Goal: Task Accomplishment & Management: Use online tool/utility

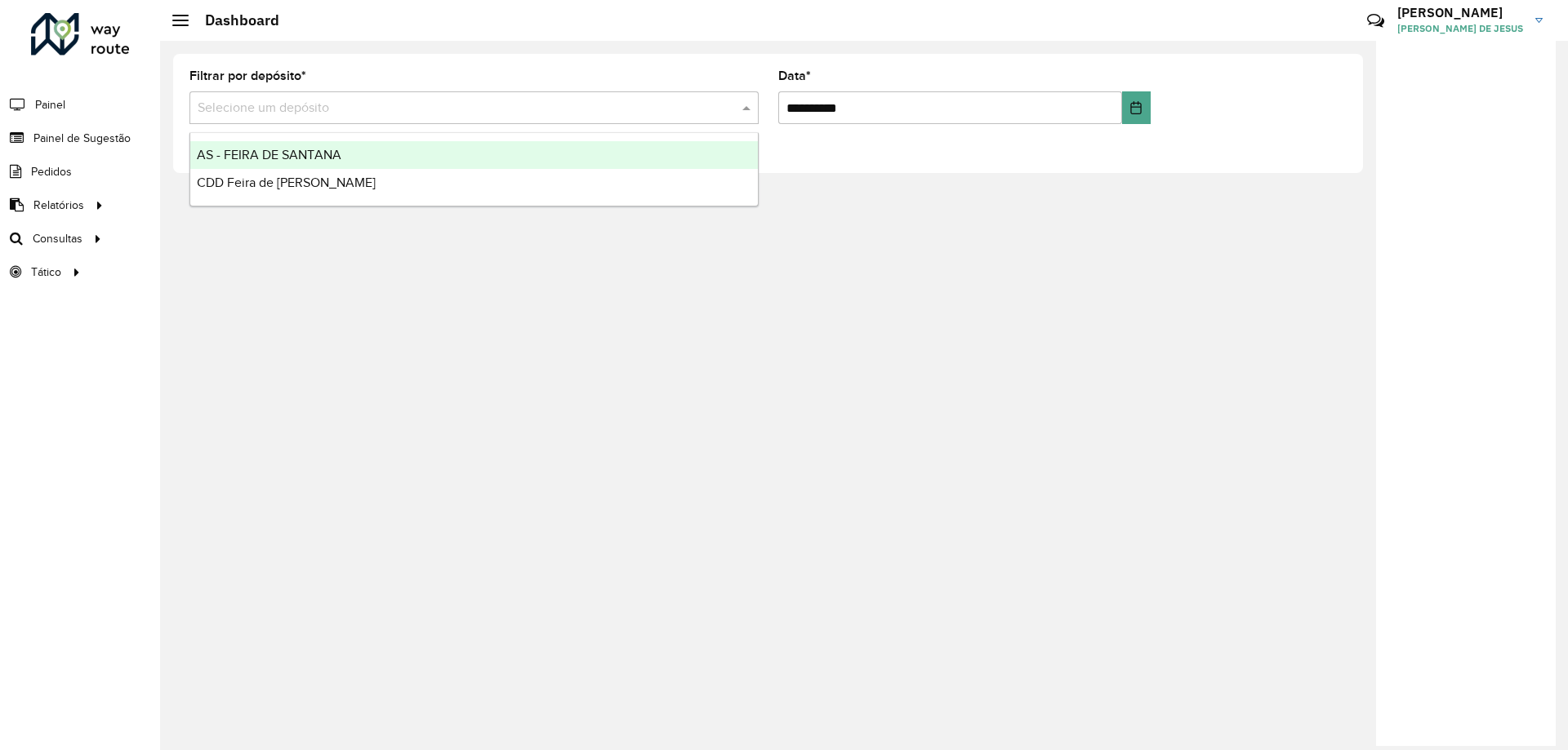
click at [374, 109] on input "text" at bounding box center [458, 109] width 520 height 20
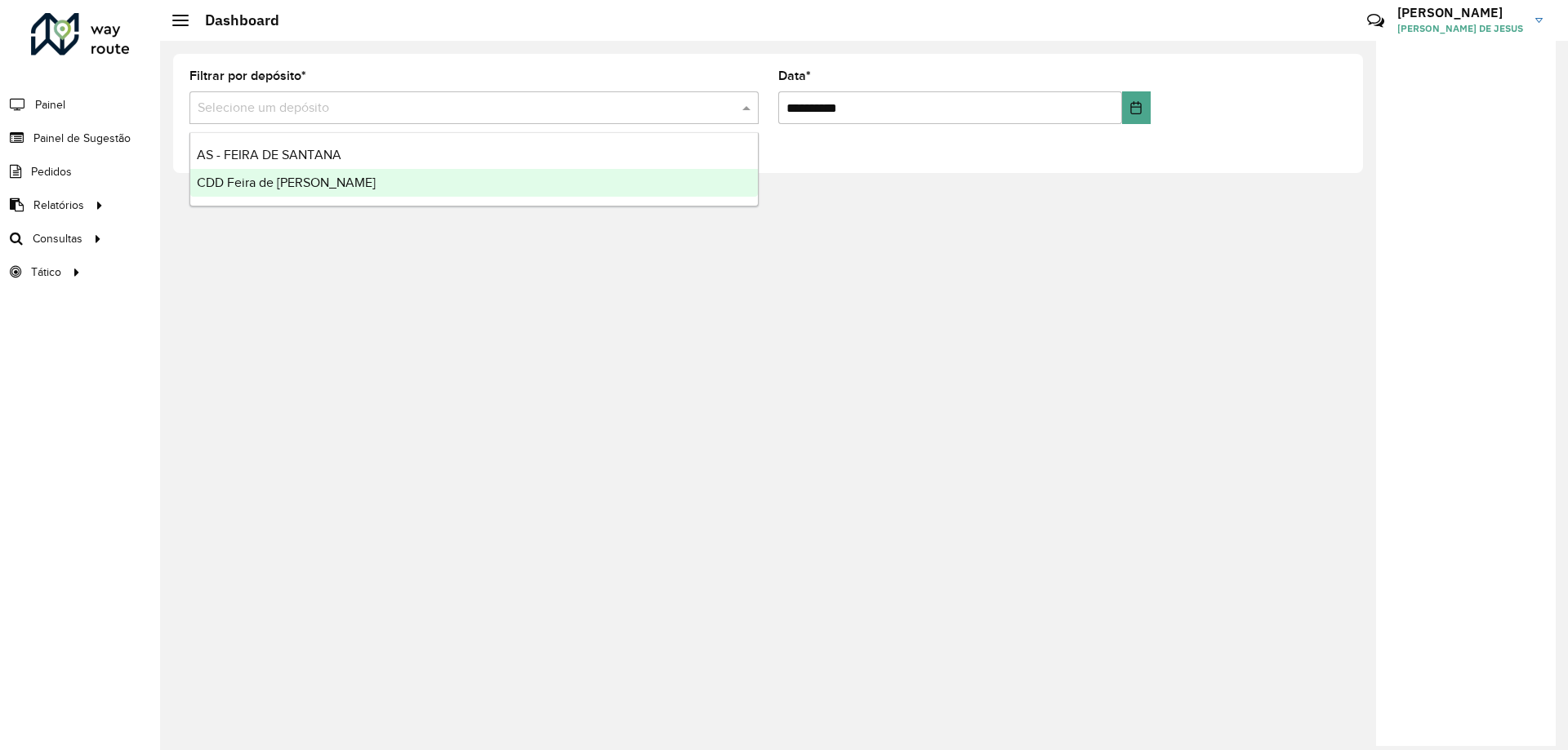
click at [291, 180] on span "CDD Feira de [PERSON_NAME]" at bounding box center [286, 182] width 179 height 14
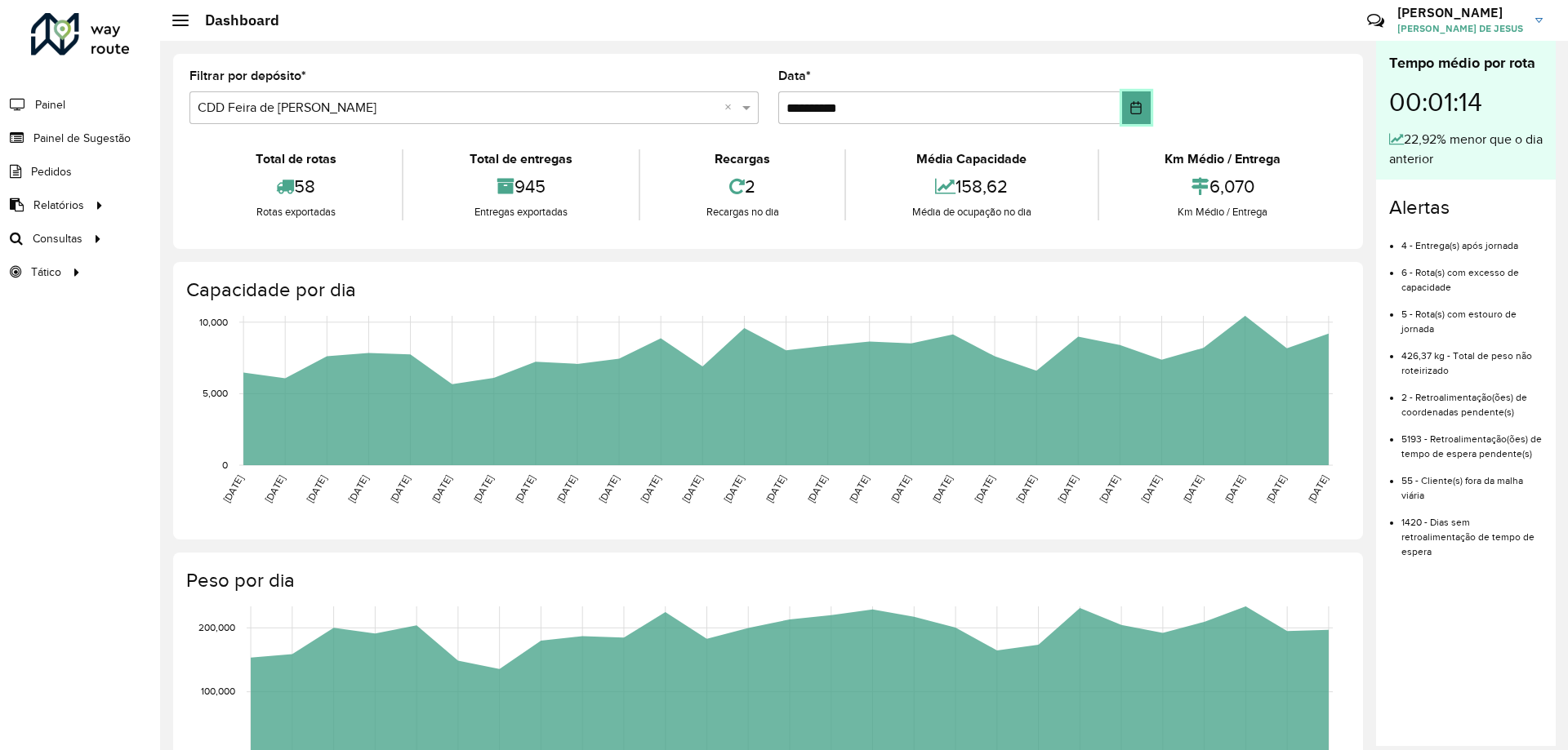
click at [1129, 109] on icon "Choose Date" at bounding box center [1136, 108] width 13 height 13
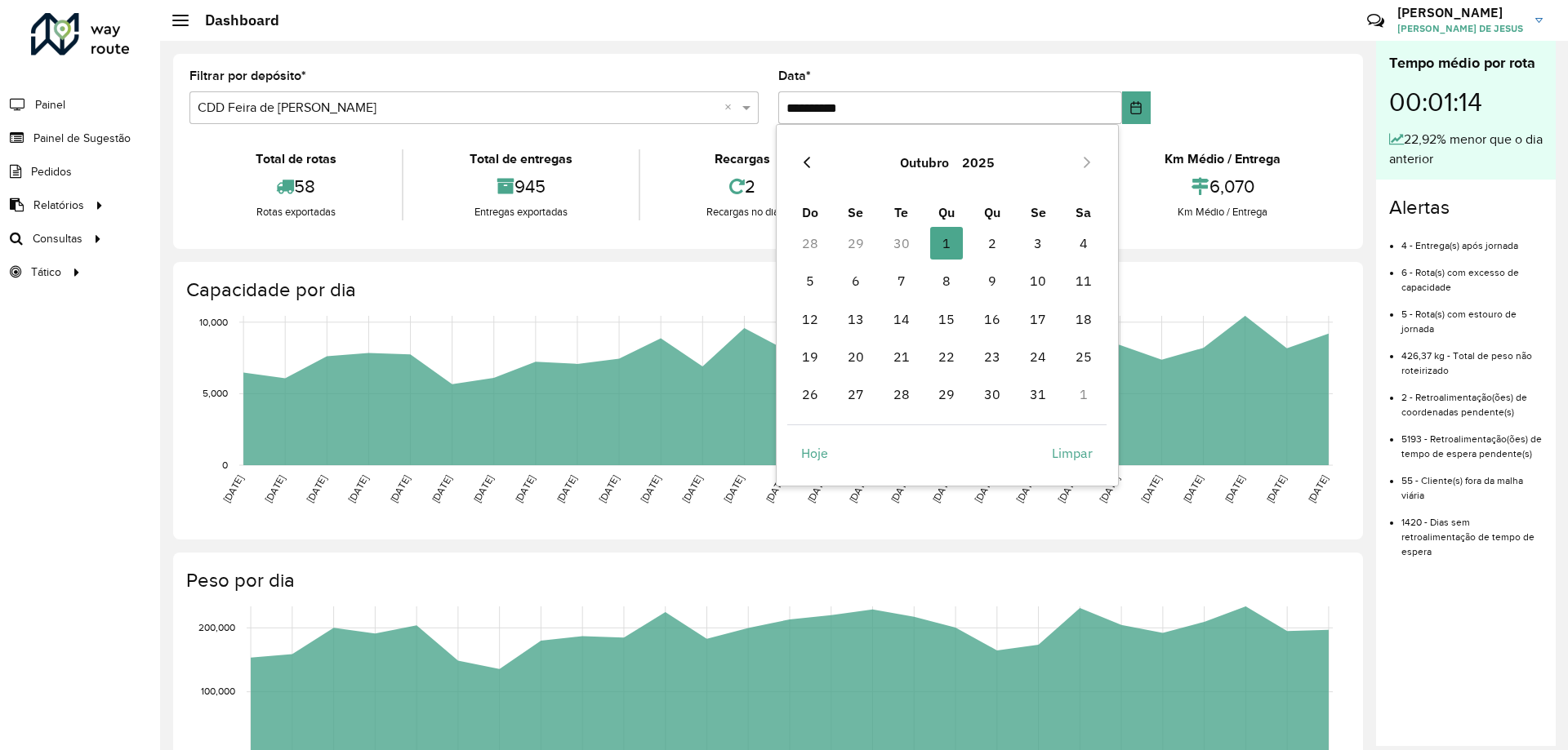
click at [803, 149] on button "Previous Month" at bounding box center [807, 162] width 26 height 26
click at [906, 401] on span "30" at bounding box center [902, 395] width 33 height 33
type input "**********"
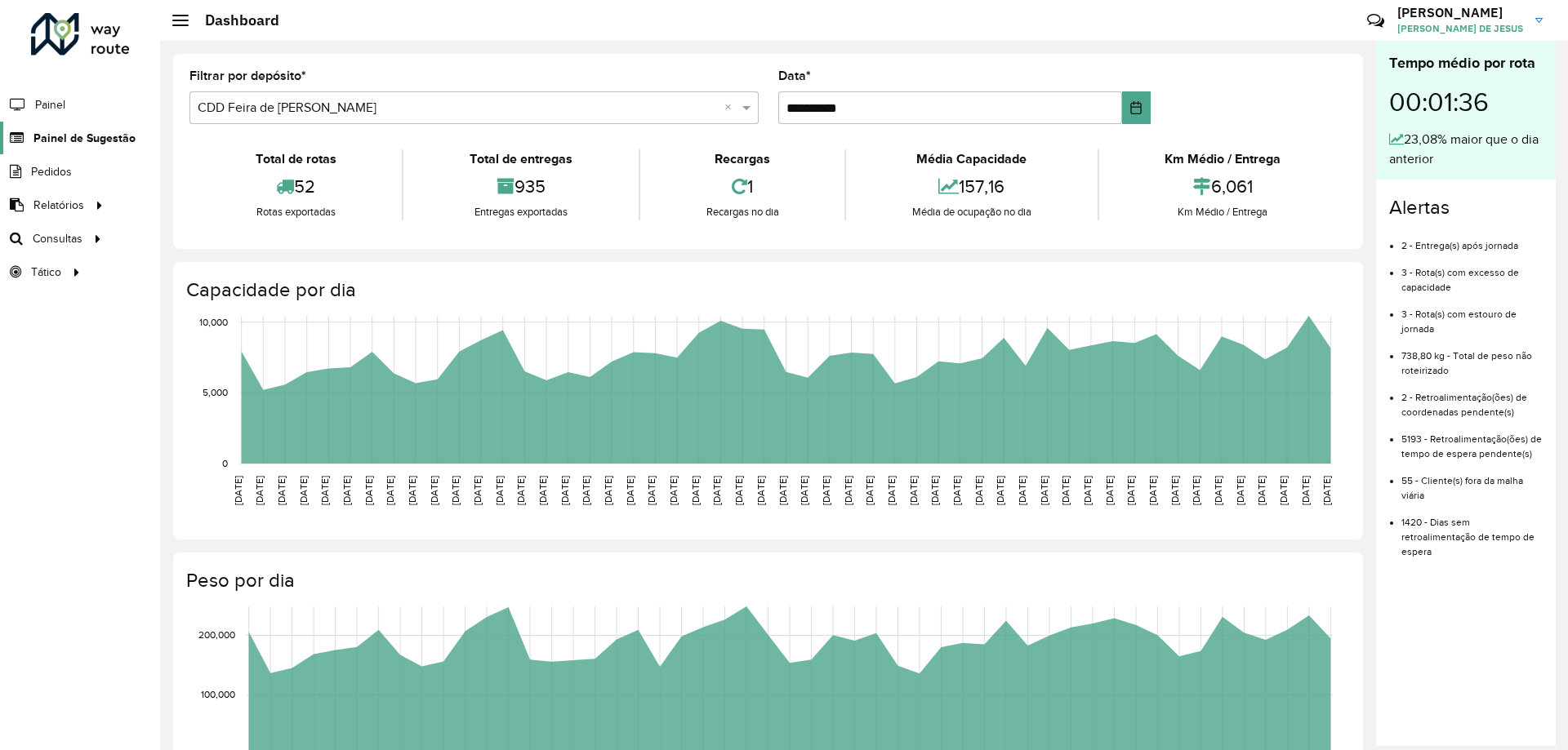
click at [126, 138] on span "Painel de Sugestão" at bounding box center [85, 138] width 102 height 17
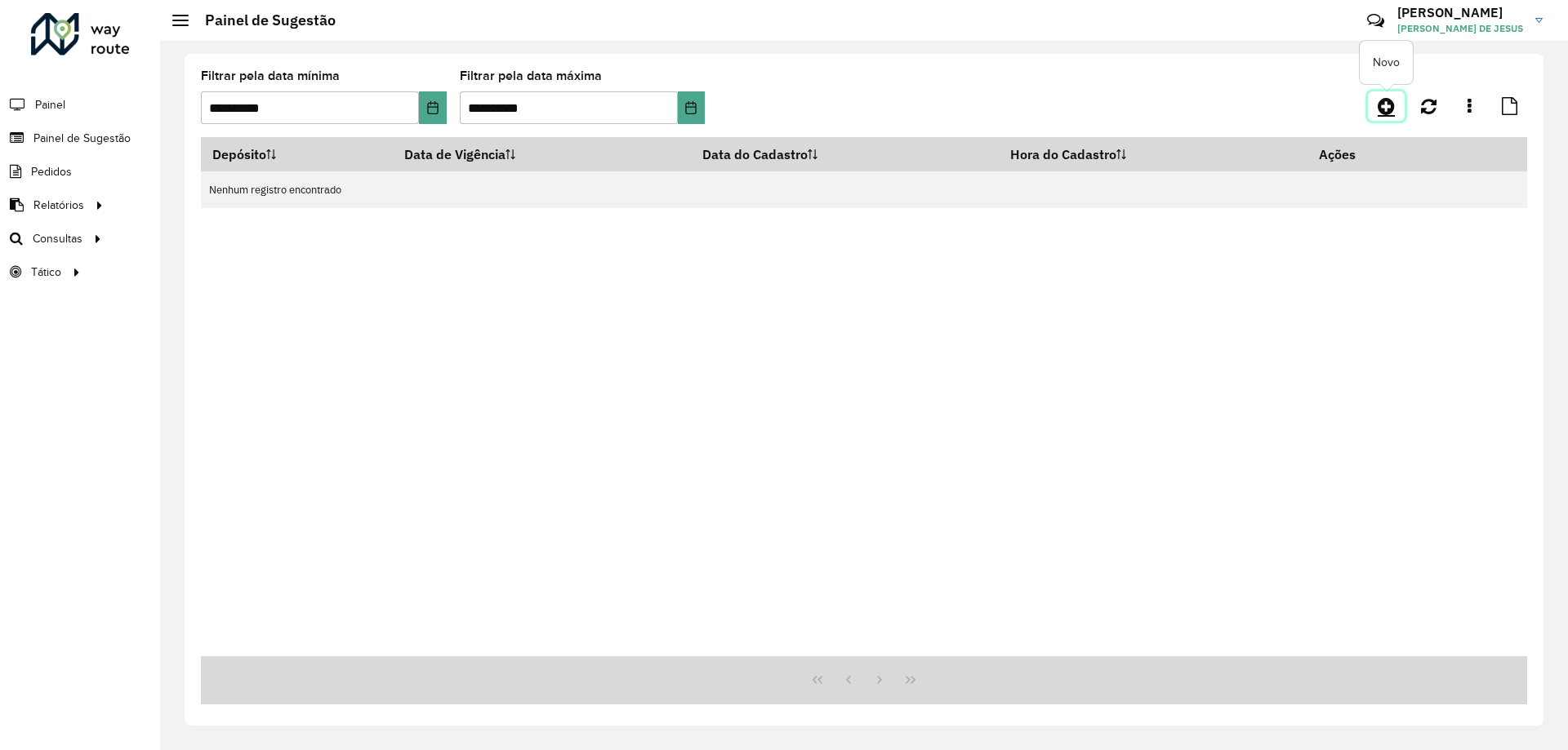
click at [1388, 112] on icon at bounding box center [1386, 106] width 17 height 20
click at [82, 133] on span "Painel de Sugestão" at bounding box center [85, 138] width 102 height 17
click at [424, 114] on button "Choose Date" at bounding box center [432, 108] width 27 height 33
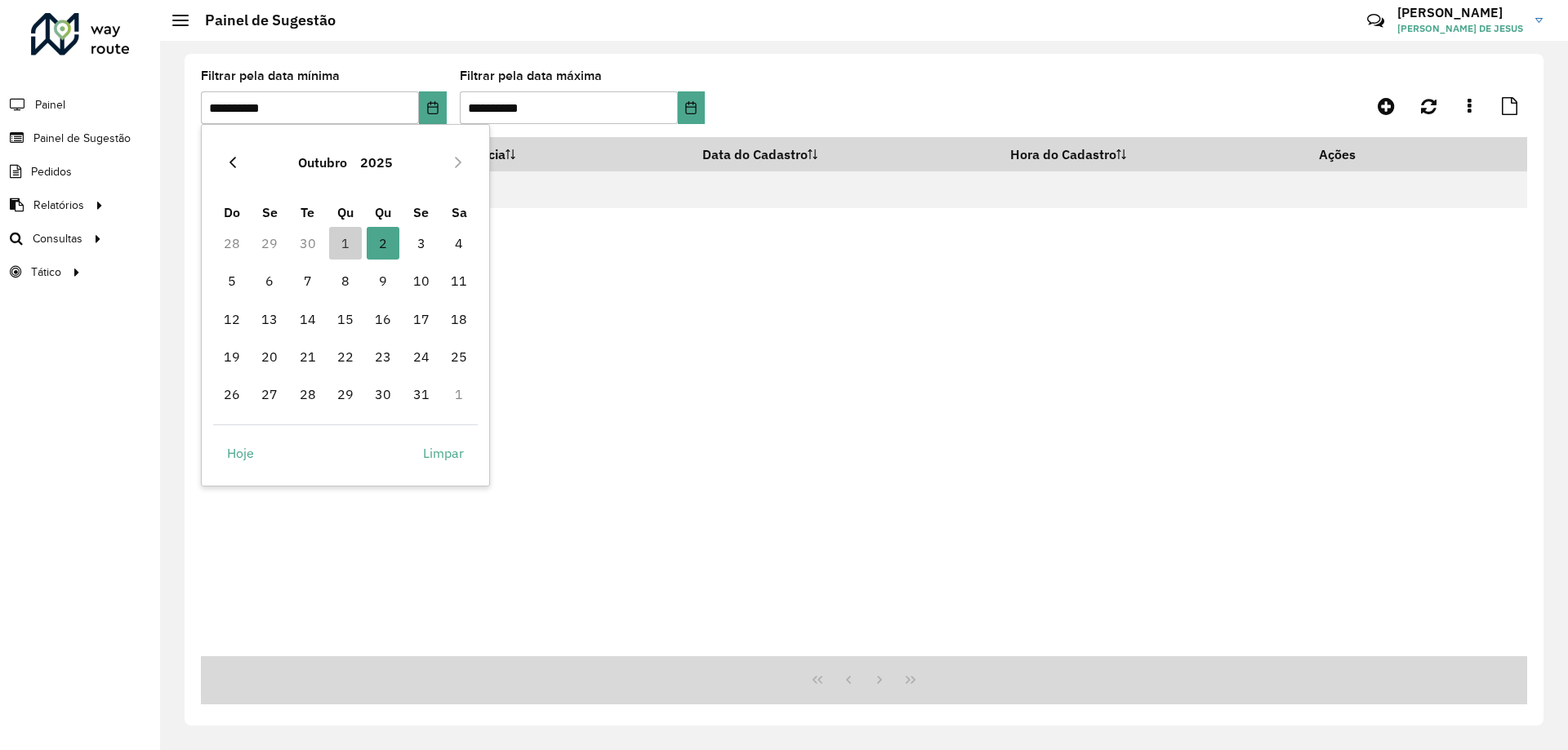
click at [238, 161] on icon "Previous Month" at bounding box center [232, 162] width 13 height 13
click at [311, 398] on span "30" at bounding box center [308, 395] width 33 height 33
type input "**********"
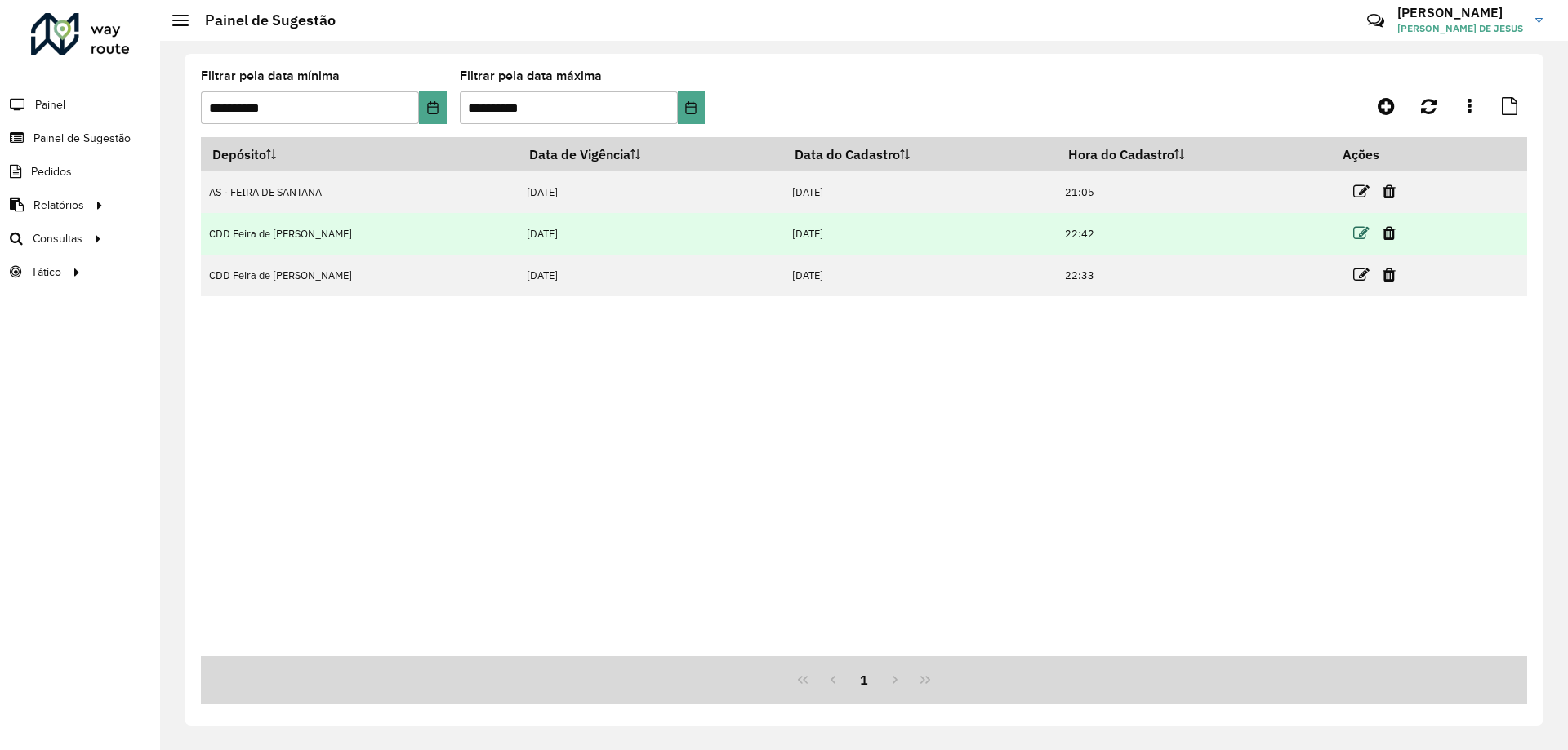
click at [1353, 233] on icon at bounding box center [1361, 233] width 16 height 16
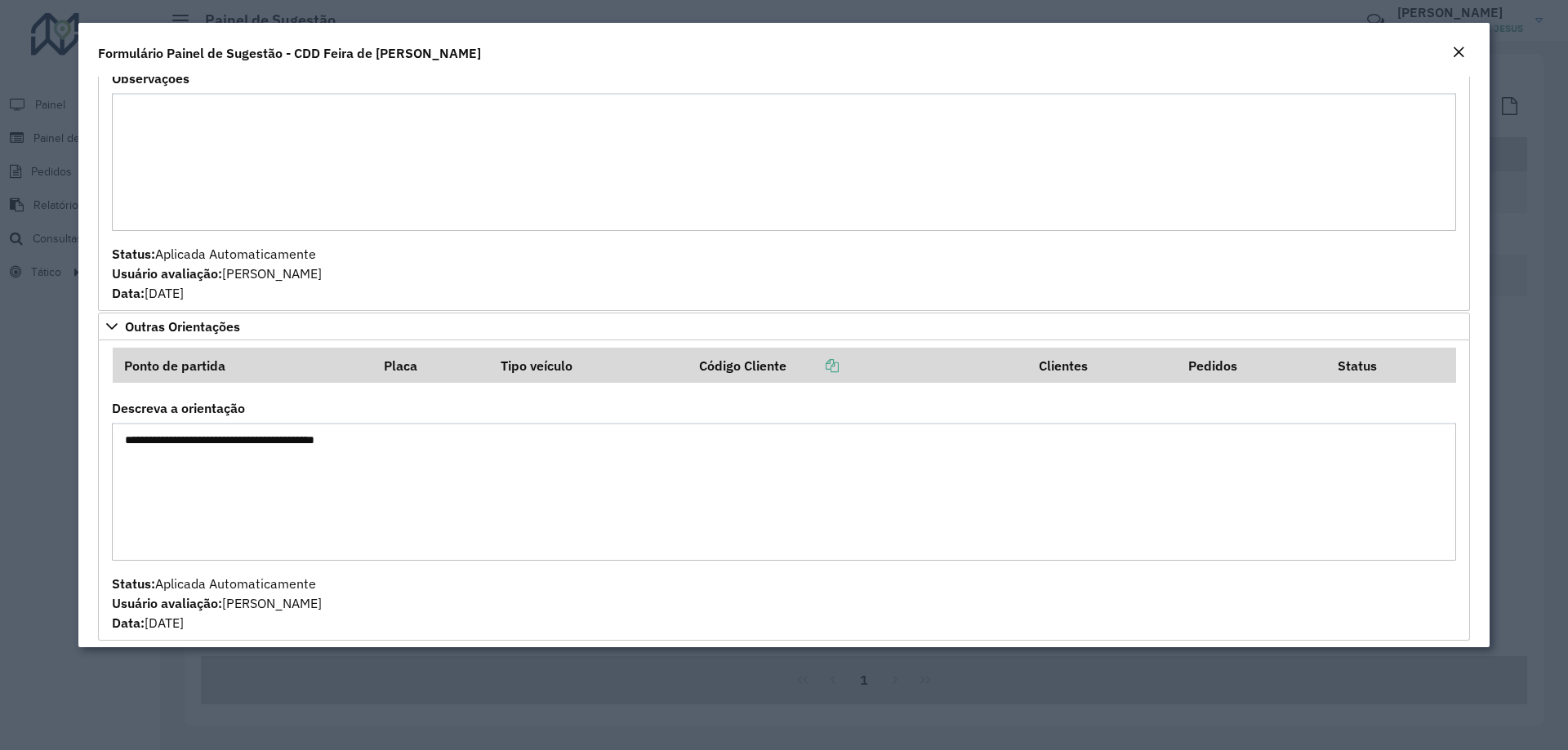
scroll to position [2546, 0]
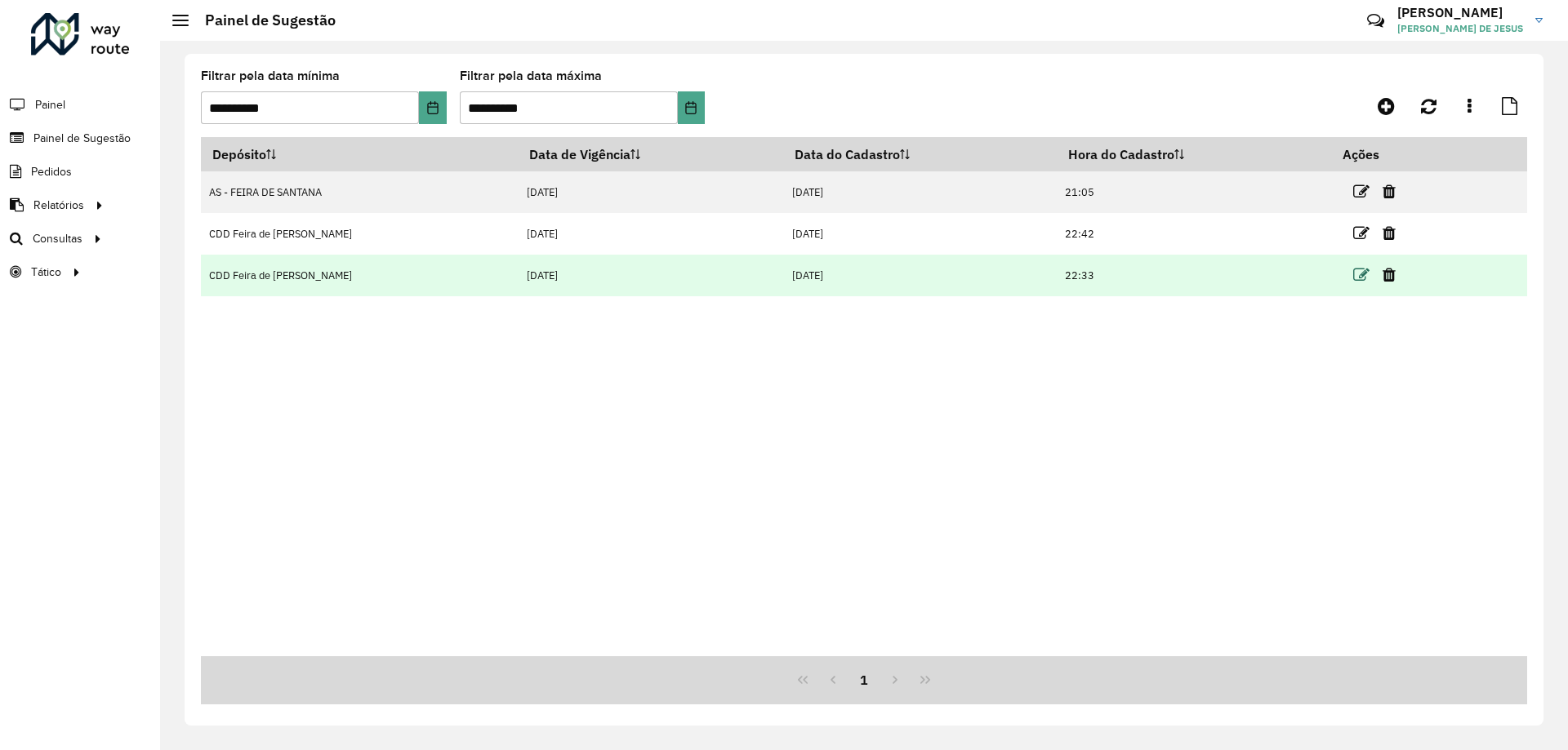
click at [1359, 274] on icon at bounding box center [1361, 275] width 16 height 16
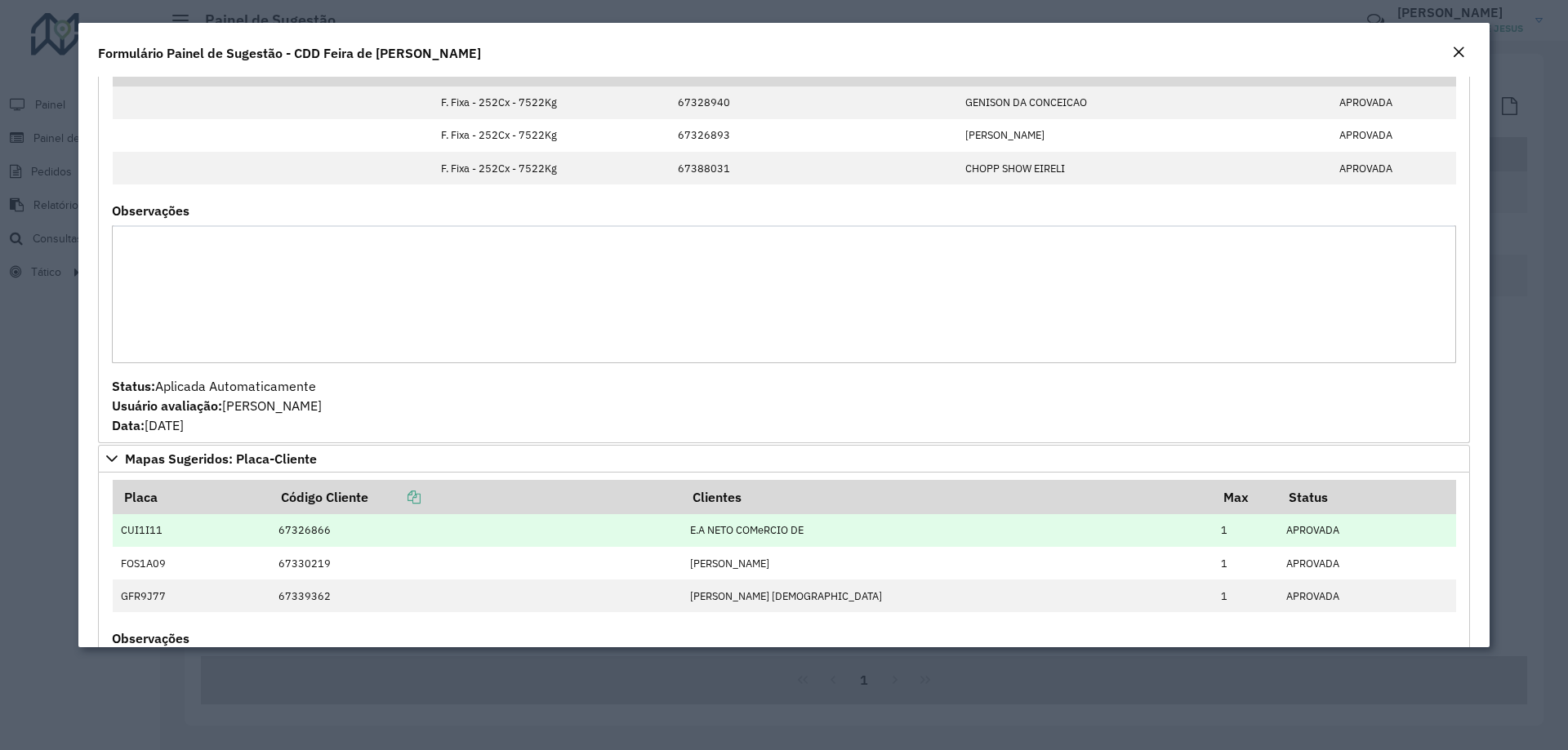
scroll to position [971, 0]
